Goal: Information Seeking & Learning: Learn about a topic

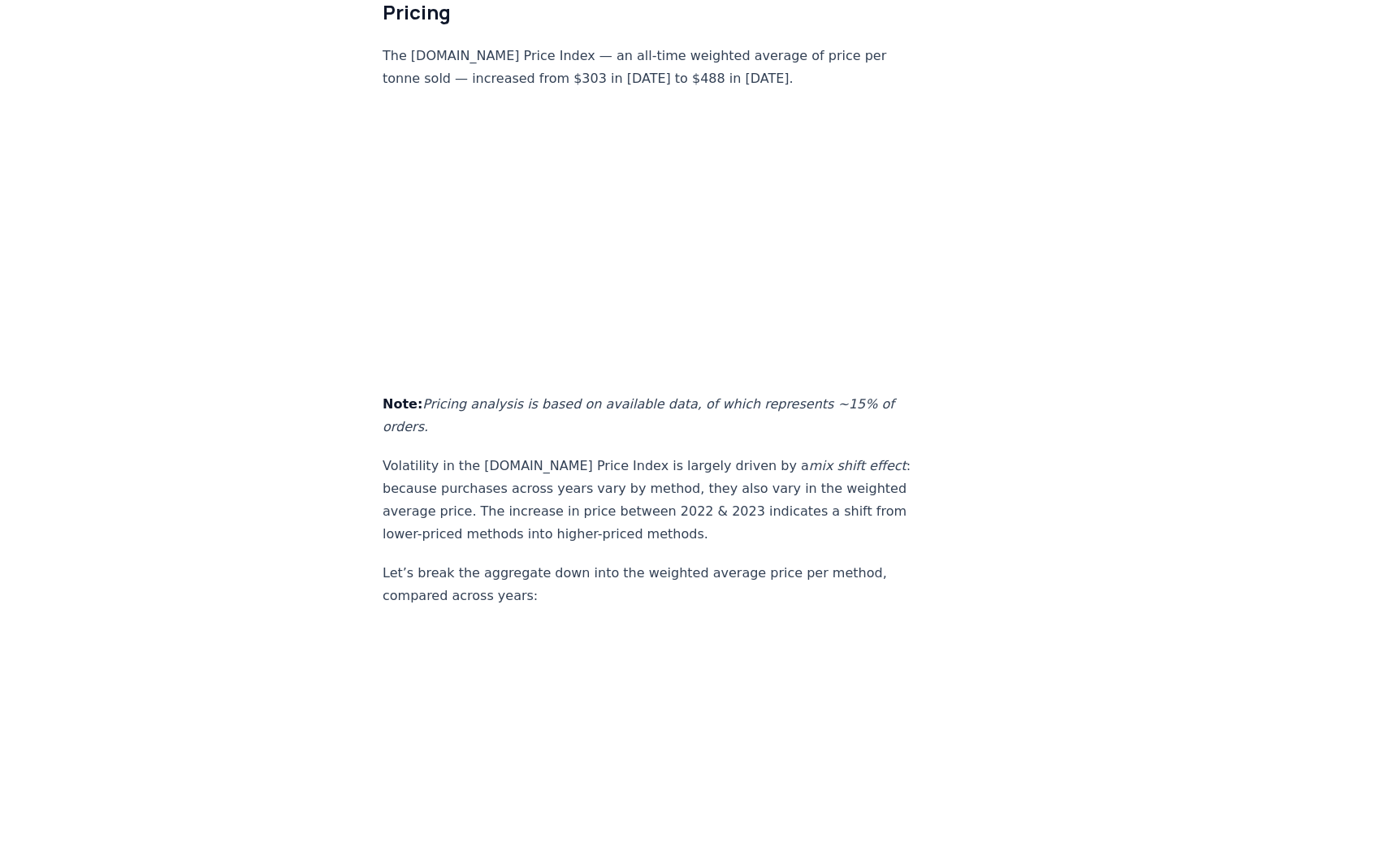
scroll to position [8996, 0]
